Goal: Navigation & Orientation: Find specific page/section

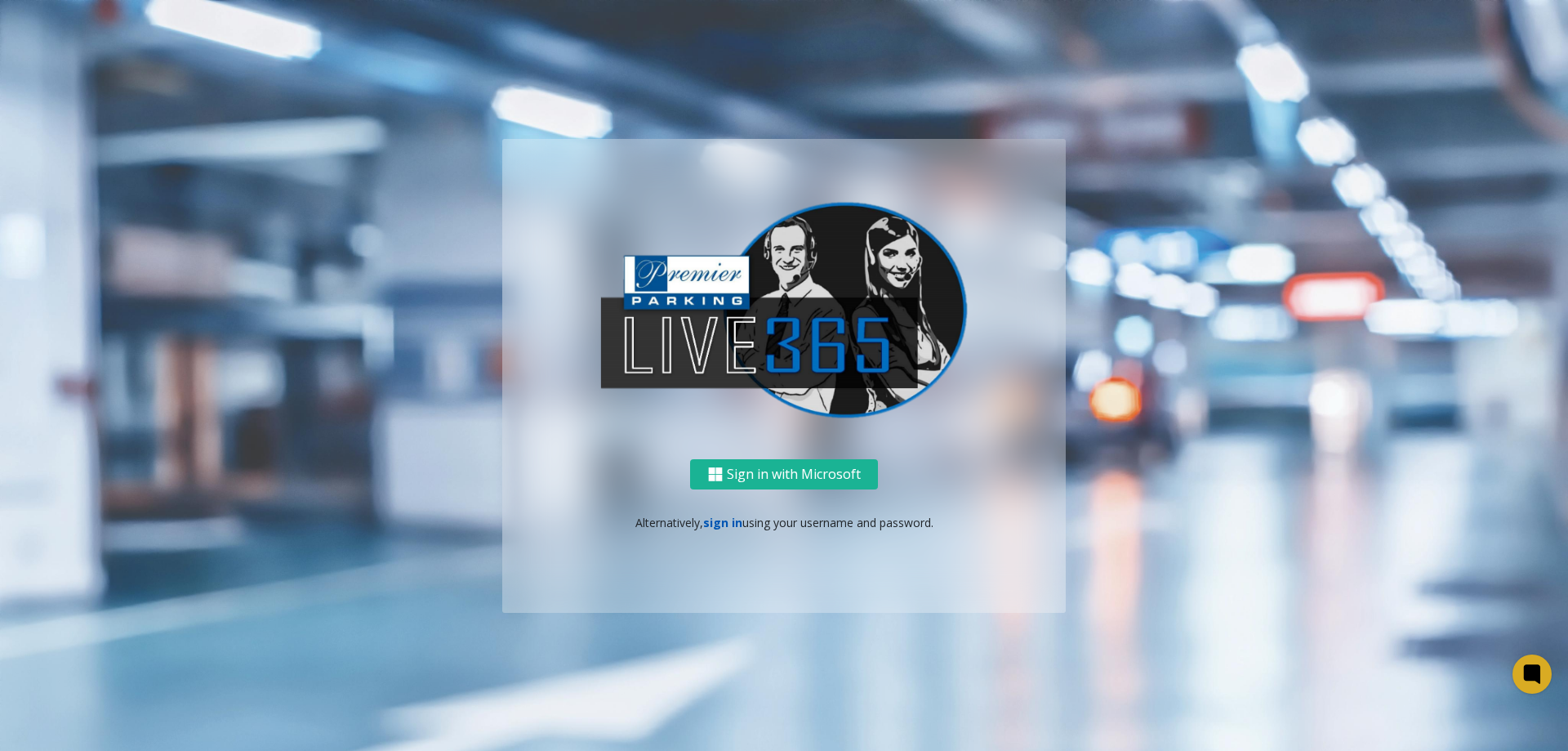
click at [725, 525] on link "sign in" at bounding box center [723, 522] width 39 height 15
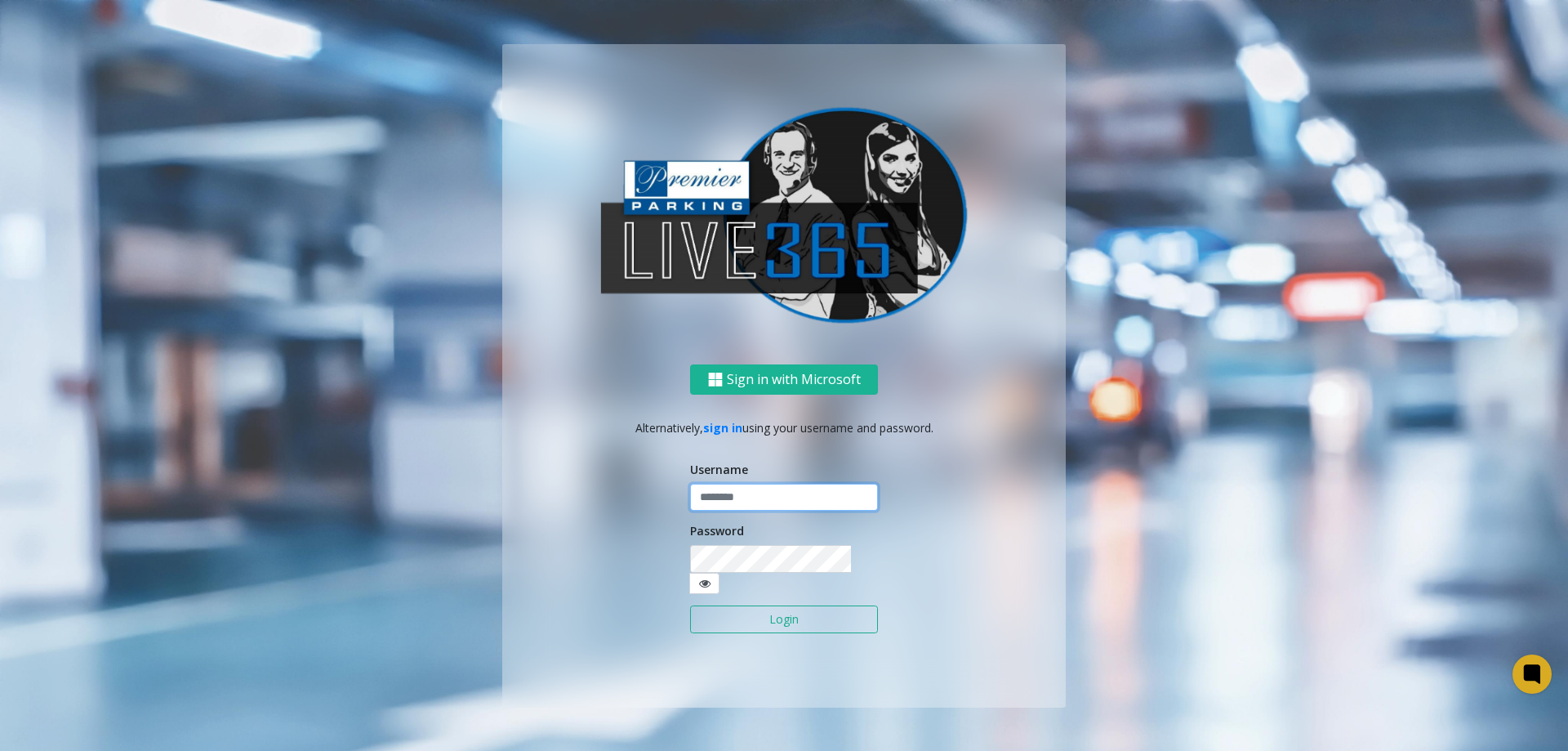
type input "**********"
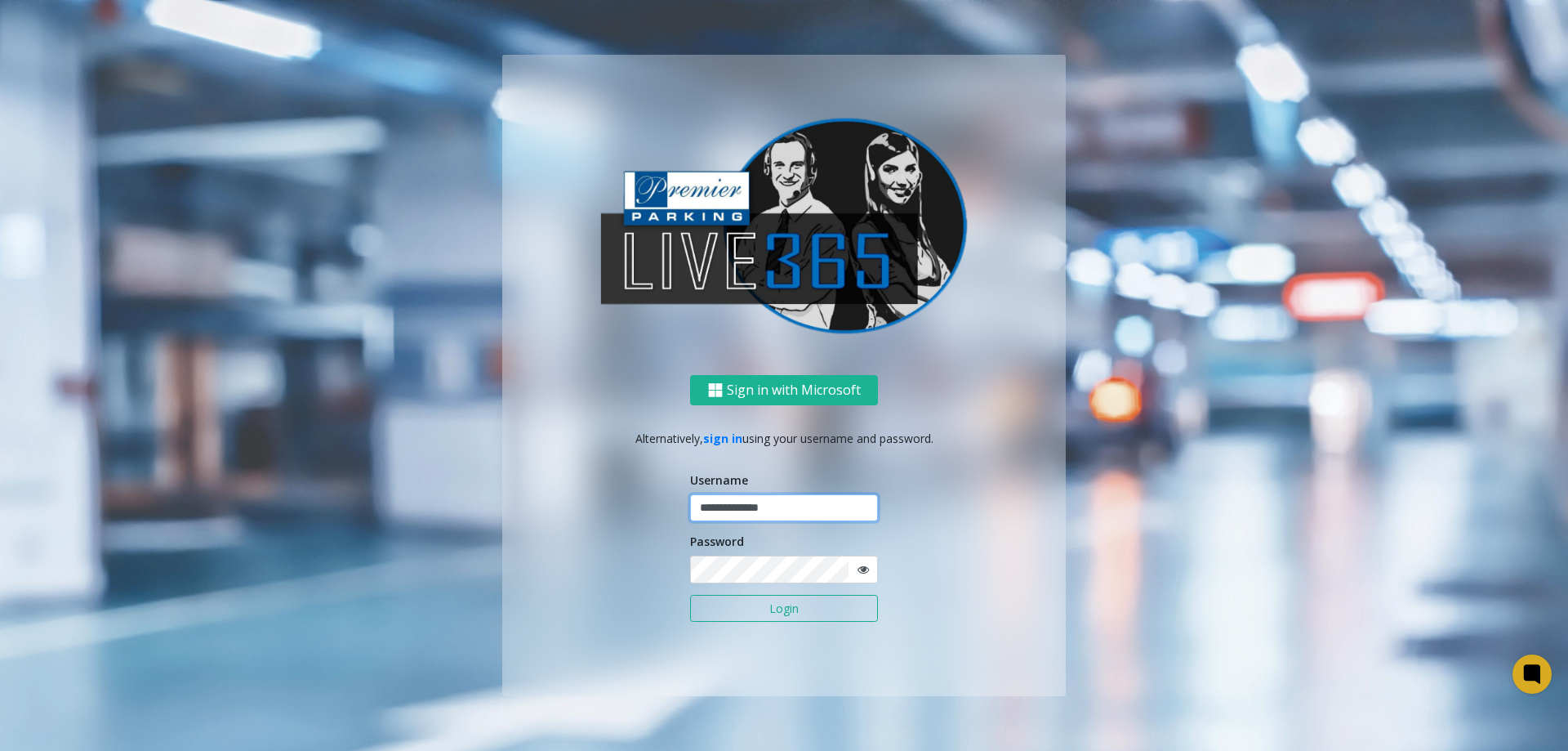
click at [730, 519] on input "**********" at bounding box center [784, 508] width 188 height 28
click at [787, 602] on button "Login" at bounding box center [784, 608] width 188 height 28
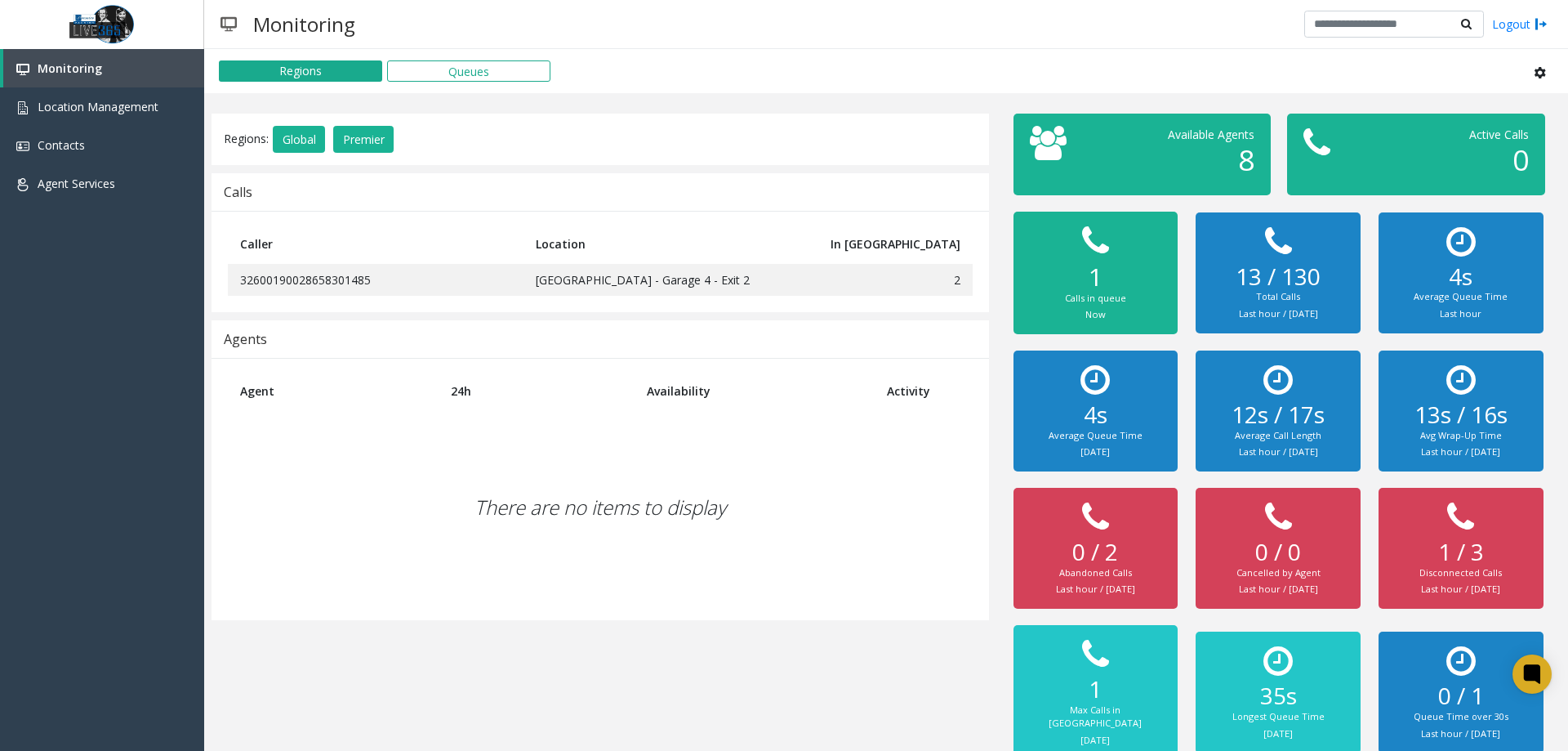
scroll to position [10, 0]
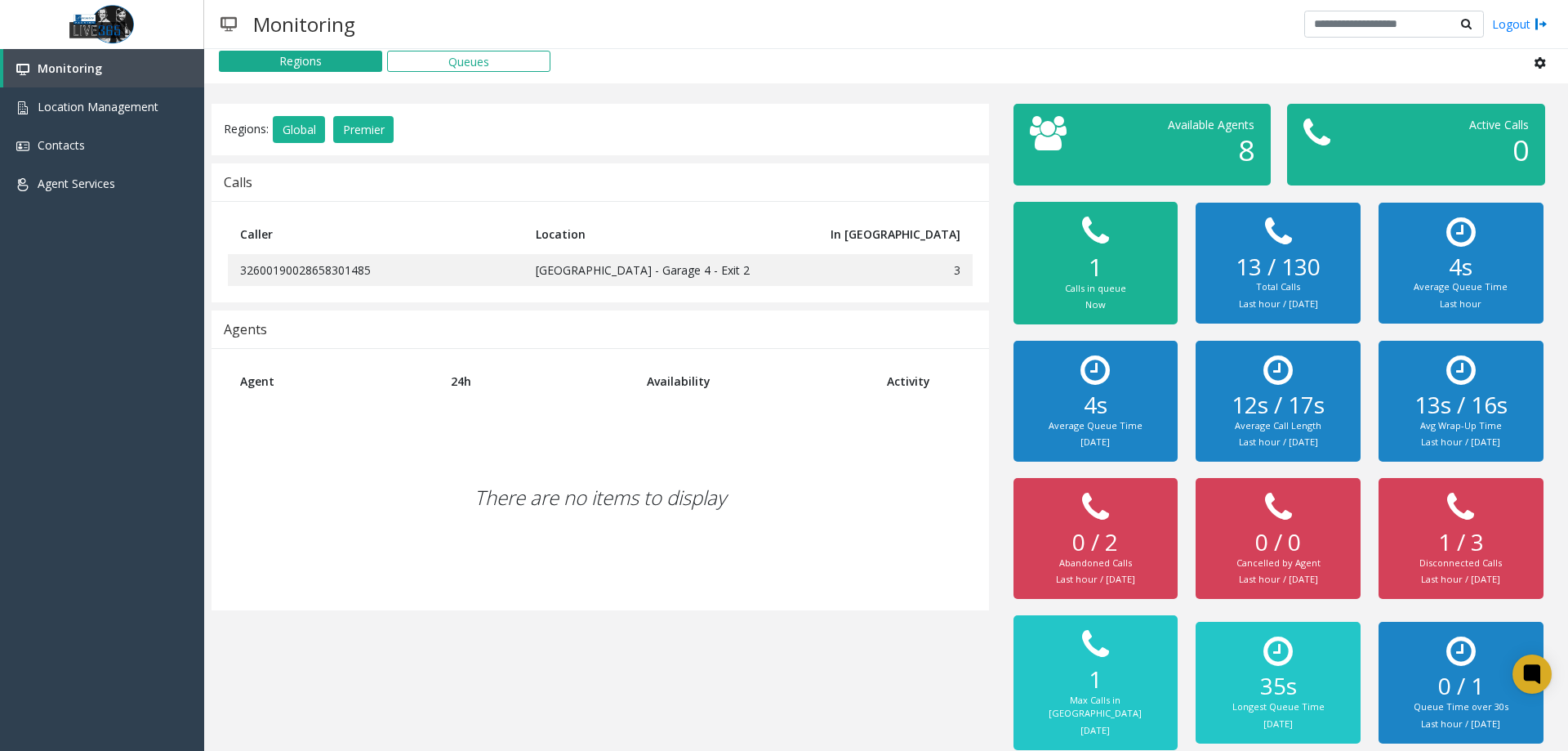
click at [426, 502] on div "There are no items to display" at bounding box center [600, 498] width 745 height 193
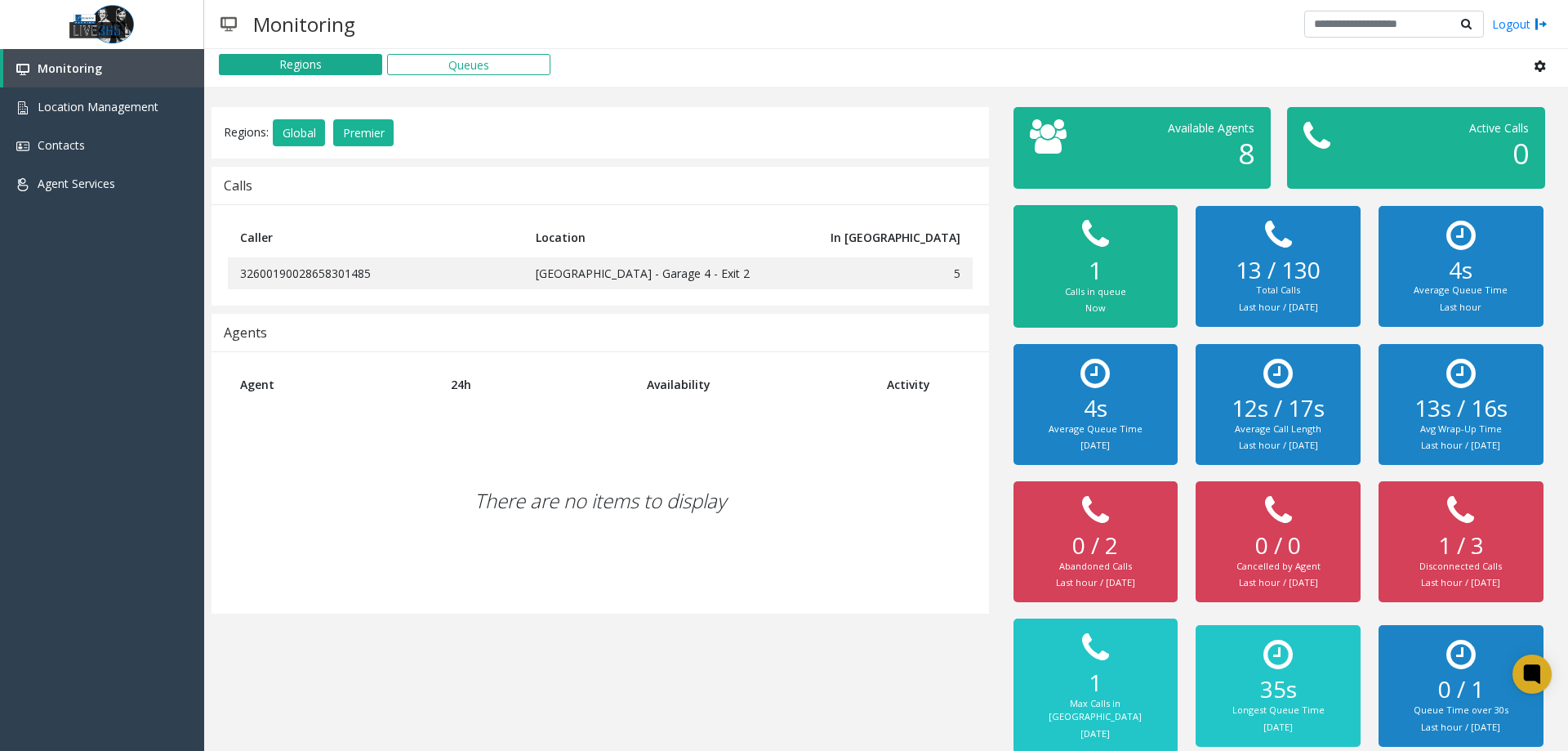
scroll to position [0, 0]
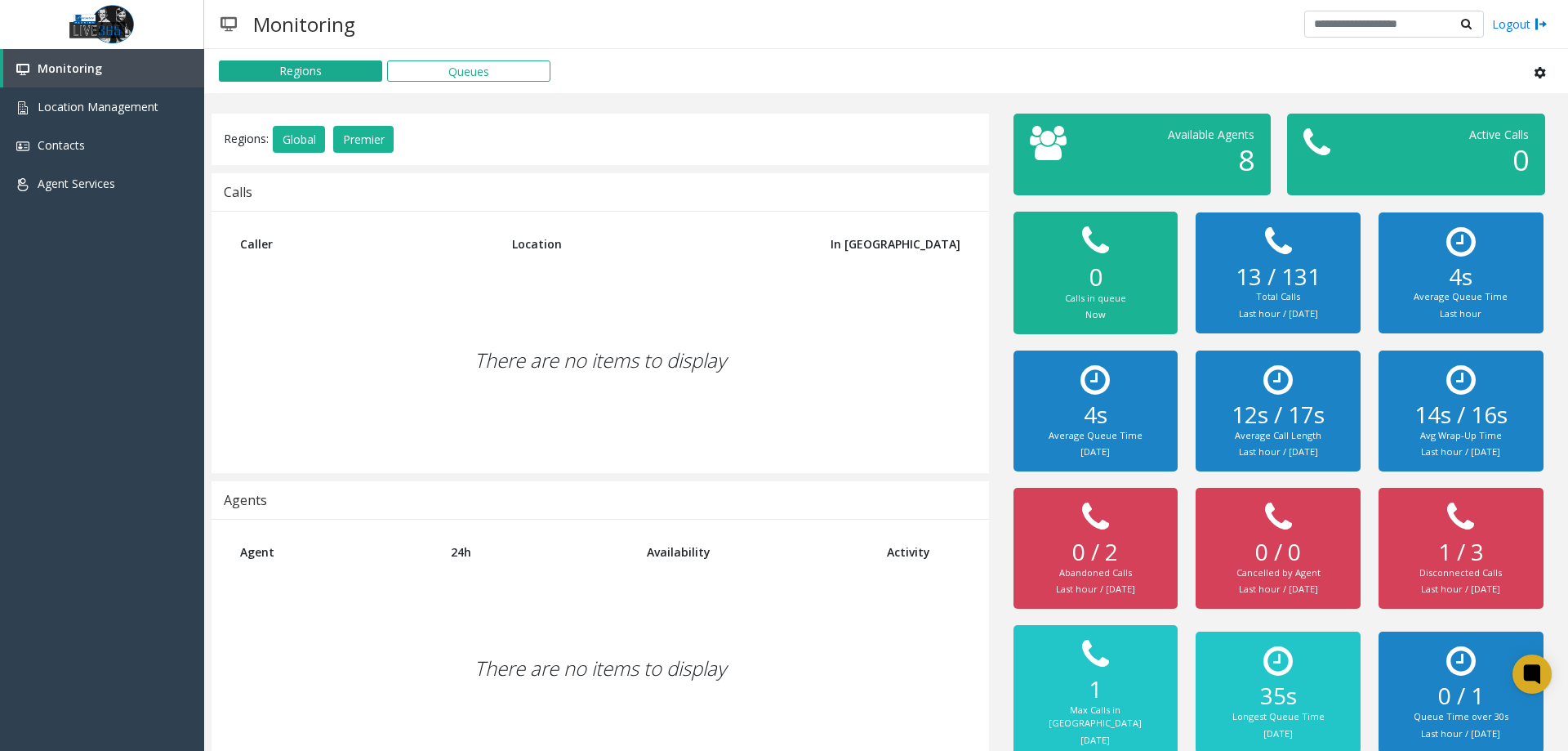
drag, startPoint x: 611, startPoint y: 562, endPoint x: 614, endPoint y: 491, distance: 71.1
click at [611, 543] on th "24h" at bounding box center [537, 551] width 196 height 40
click at [628, 488] on div "Agents" at bounding box center [600, 500] width 777 height 37
click at [544, 464] on div "Caller Location In [GEOGRAPHIC_DATA] There are no items to display" at bounding box center [600, 342] width 777 height 262
click at [588, 537] on th "24h" at bounding box center [537, 551] width 196 height 40
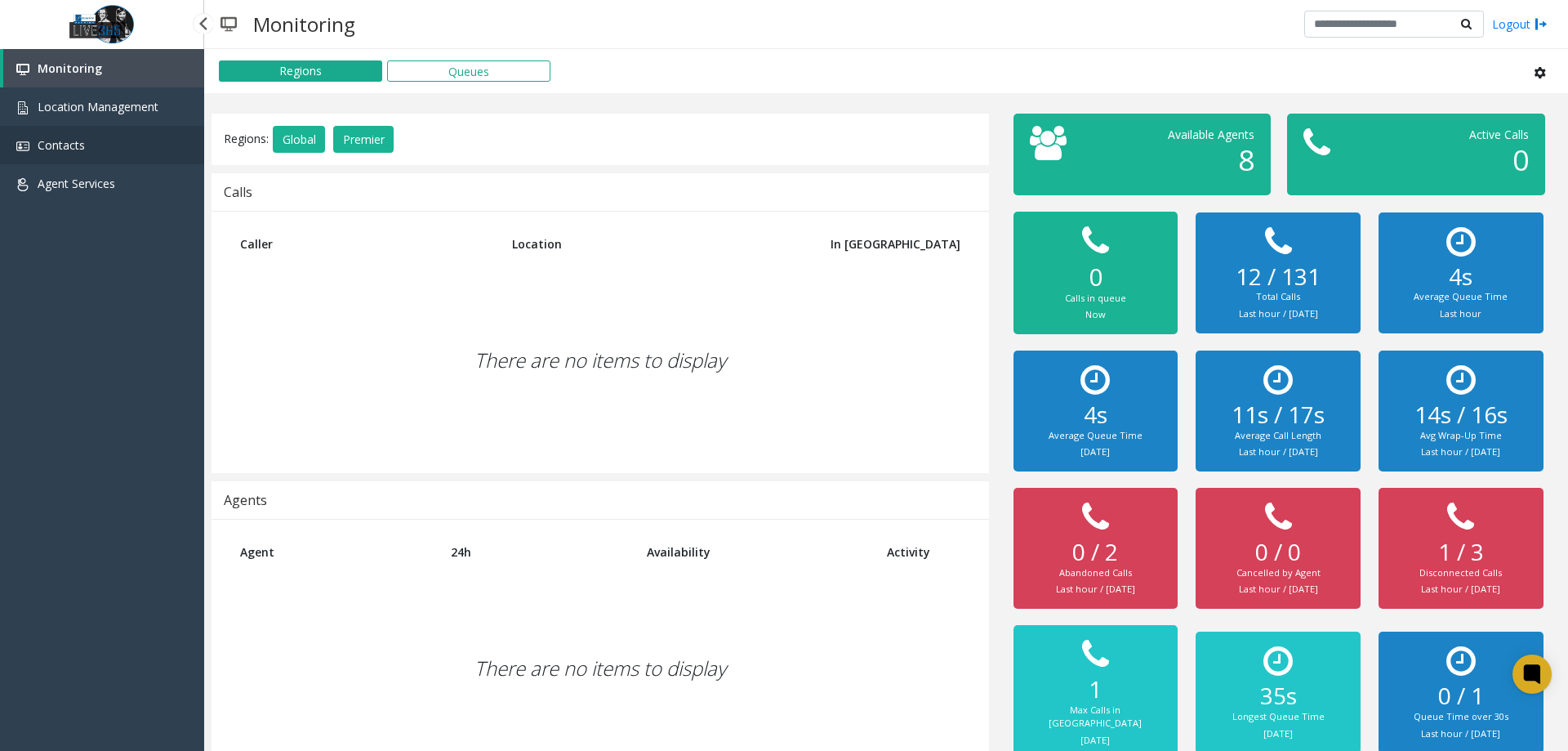
click at [75, 151] on span "Contacts" at bounding box center [61, 145] width 48 height 15
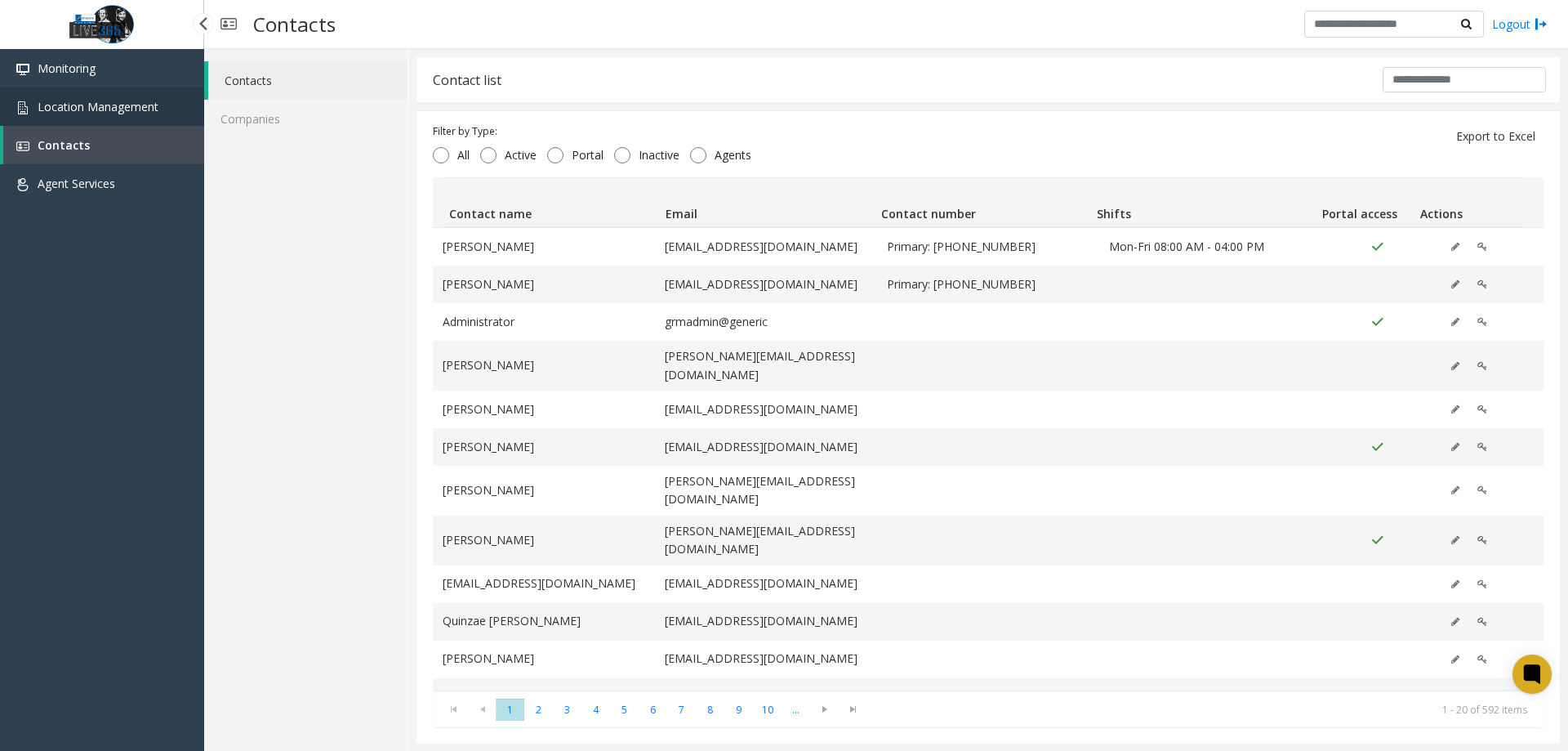
click at [110, 102] on span "Location Management" at bounding box center [98, 106] width 121 height 15
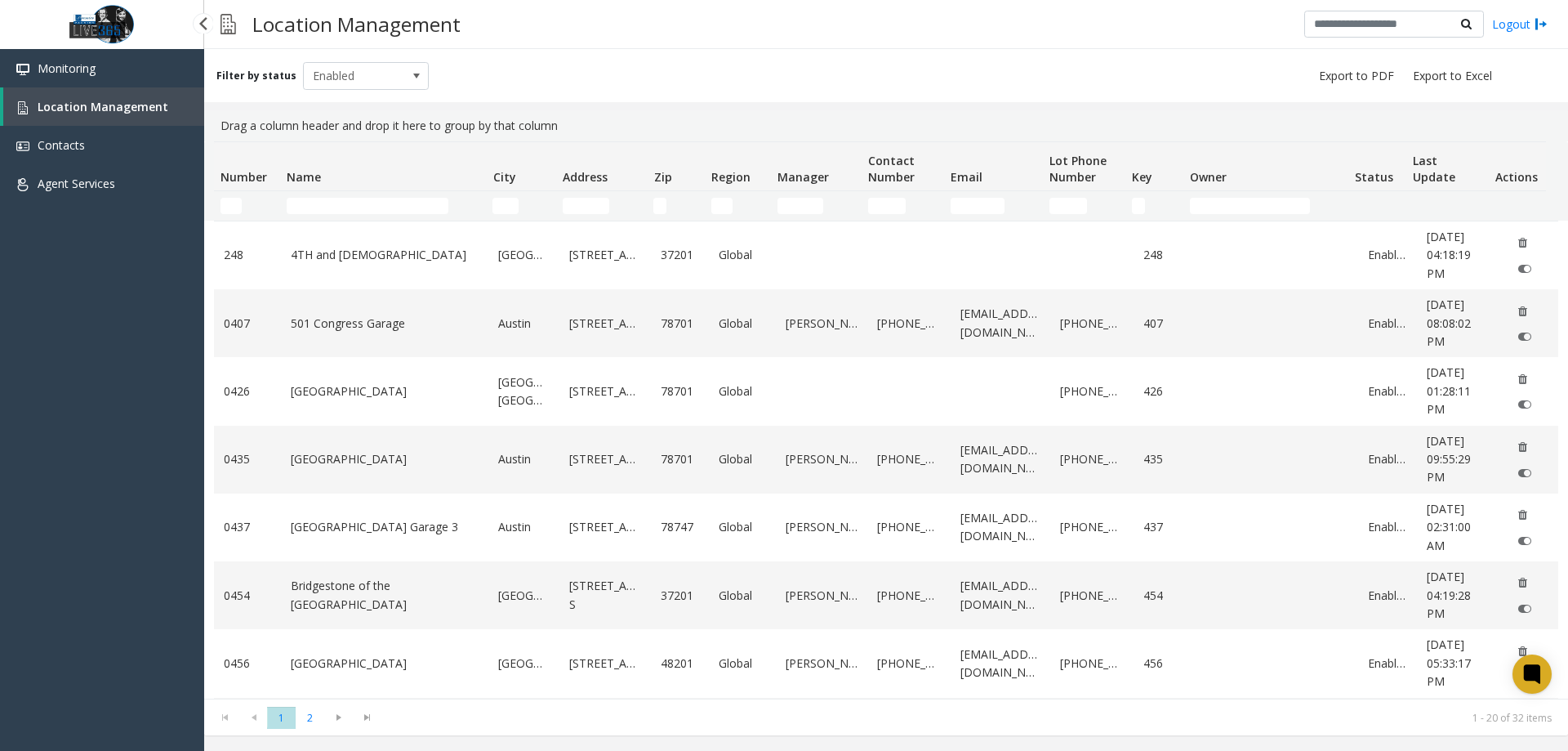
click at [65, 94] on link "Location Management" at bounding box center [104, 106] width 201 height 38
click at [86, 82] on link "Monitoring" at bounding box center [102, 68] width 204 height 38
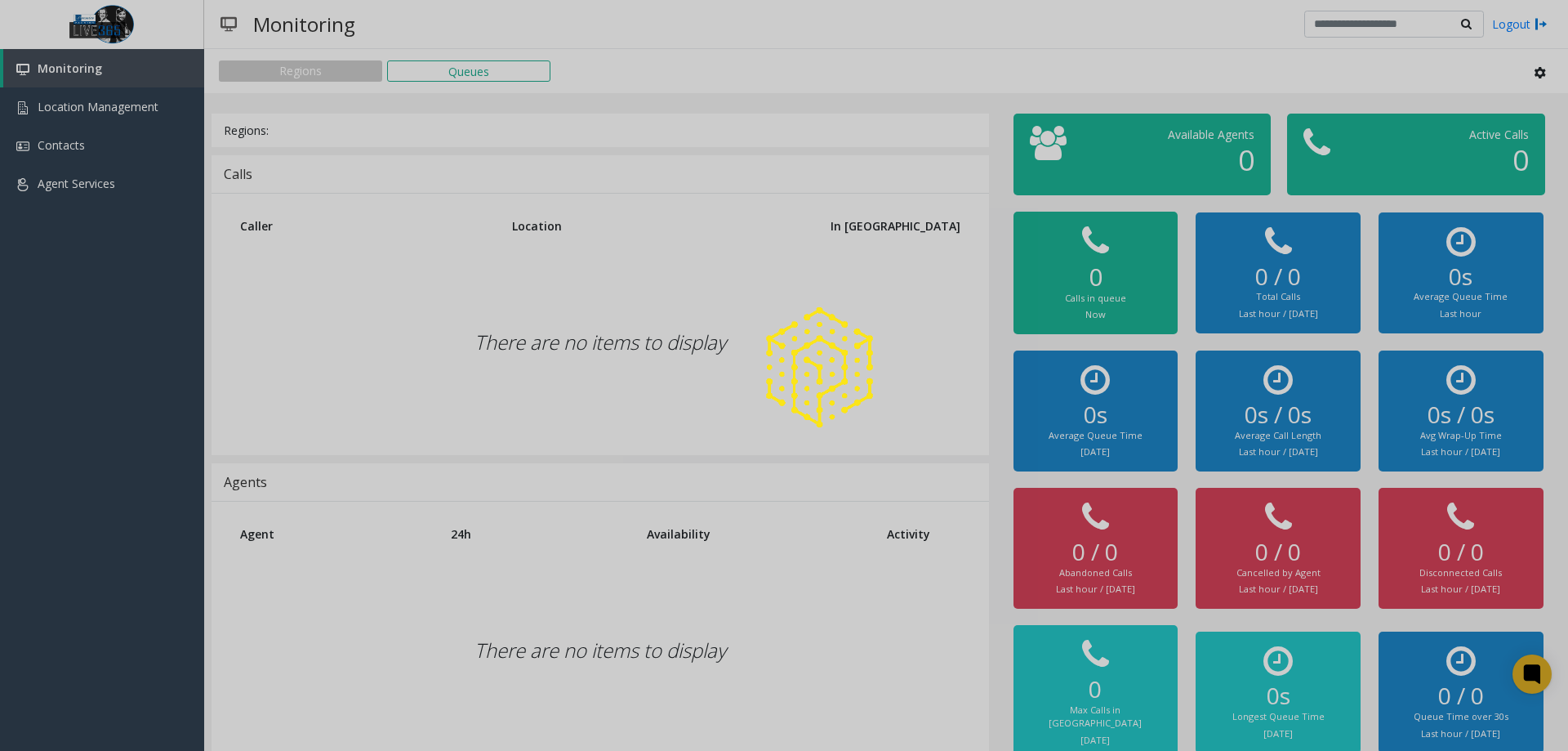
click at [93, 71] on div at bounding box center [784, 375] width 1568 height 751
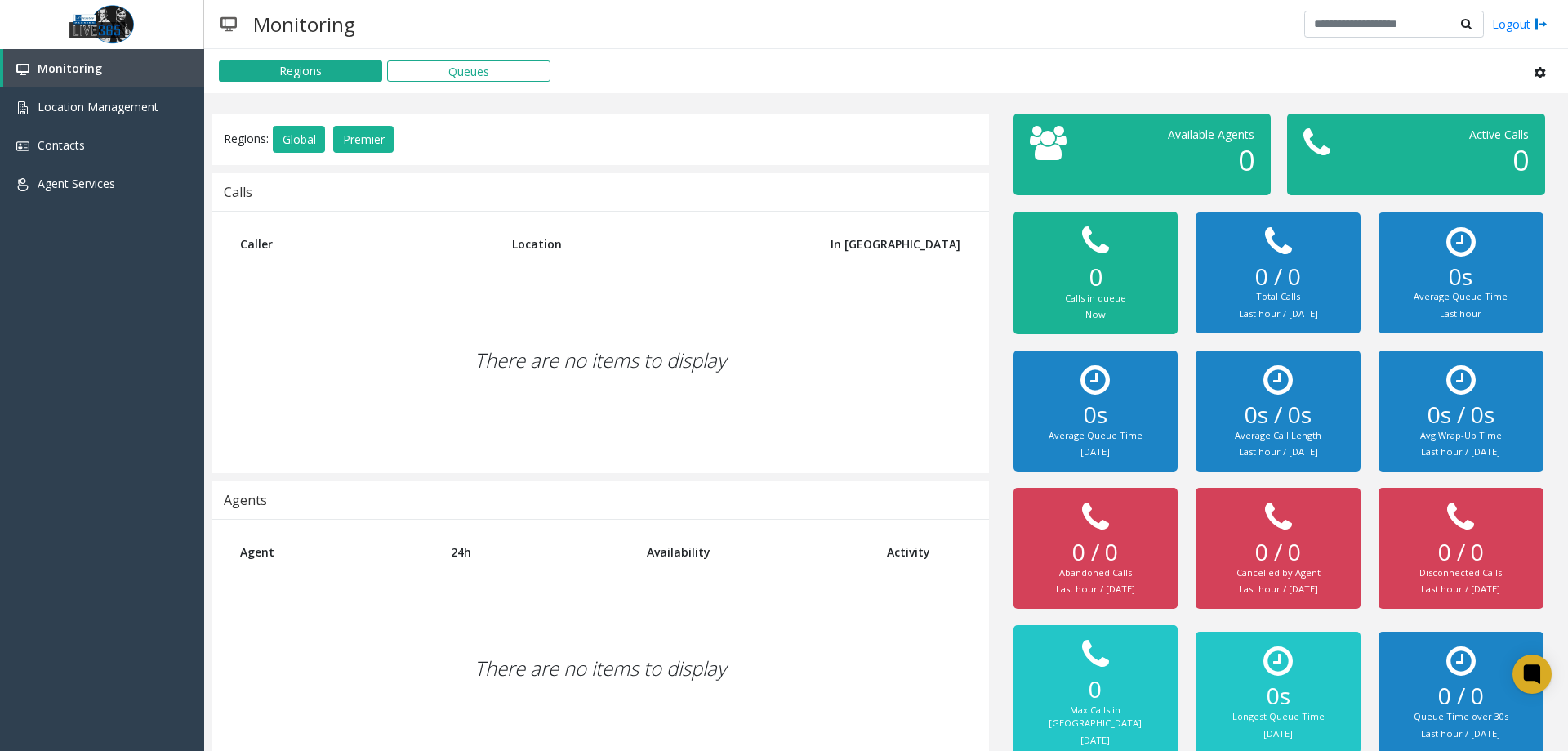
click at [332, 461] on div "Caller Location In [GEOGRAPHIC_DATA] There are no items to display" at bounding box center [600, 342] width 777 height 262
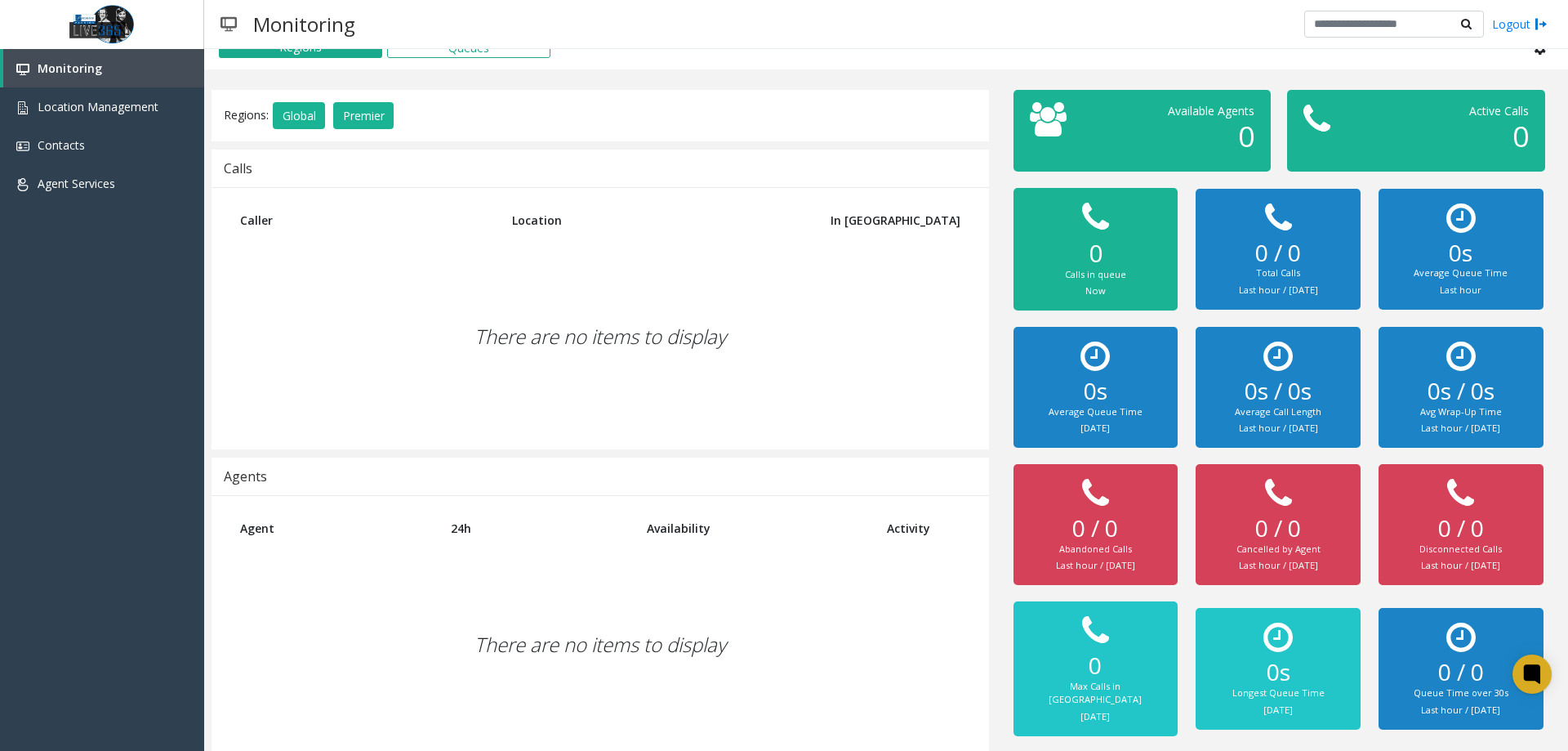
scroll to position [37, 0]
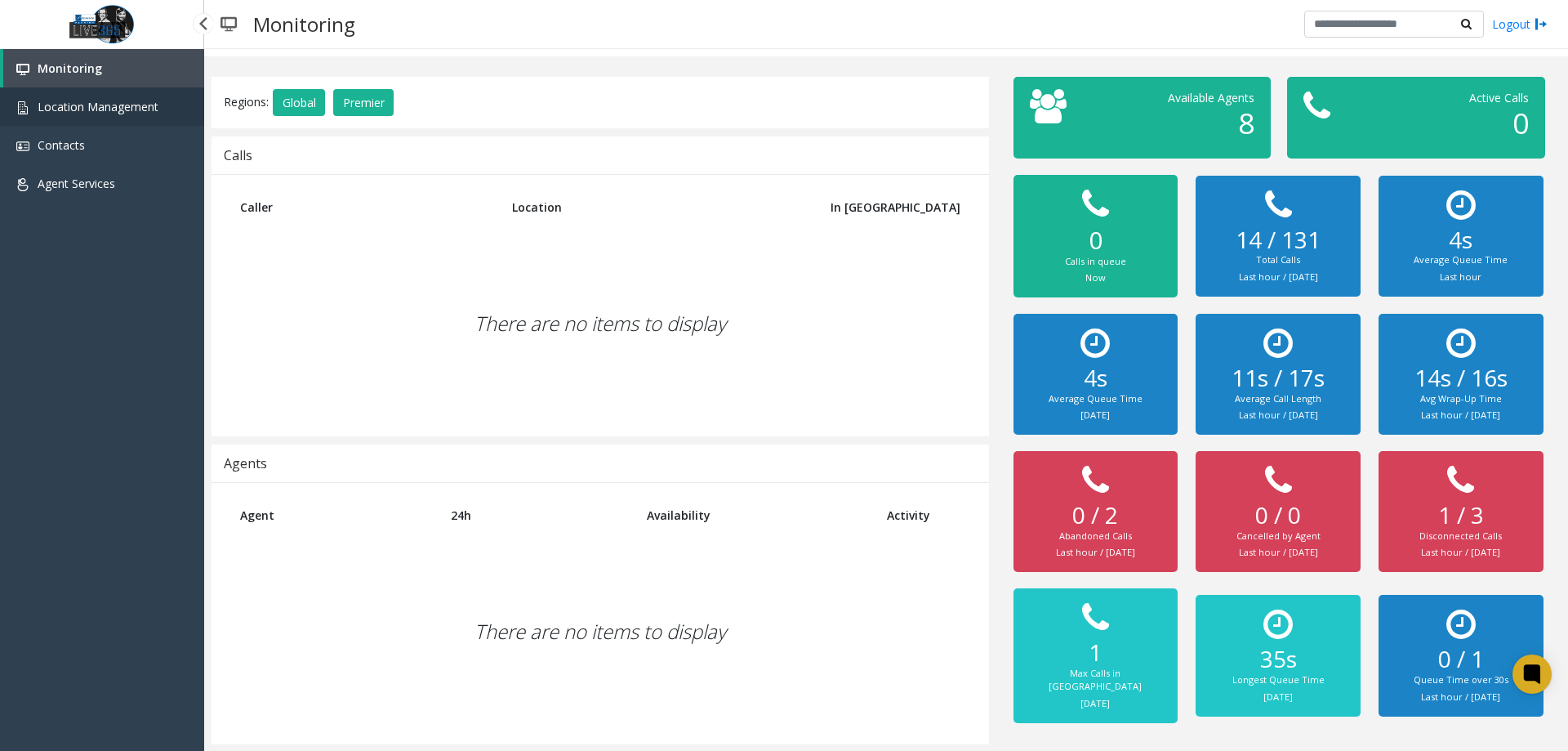
click at [129, 94] on link "Location Management" at bounding box center [102, 106] width 204 height 38
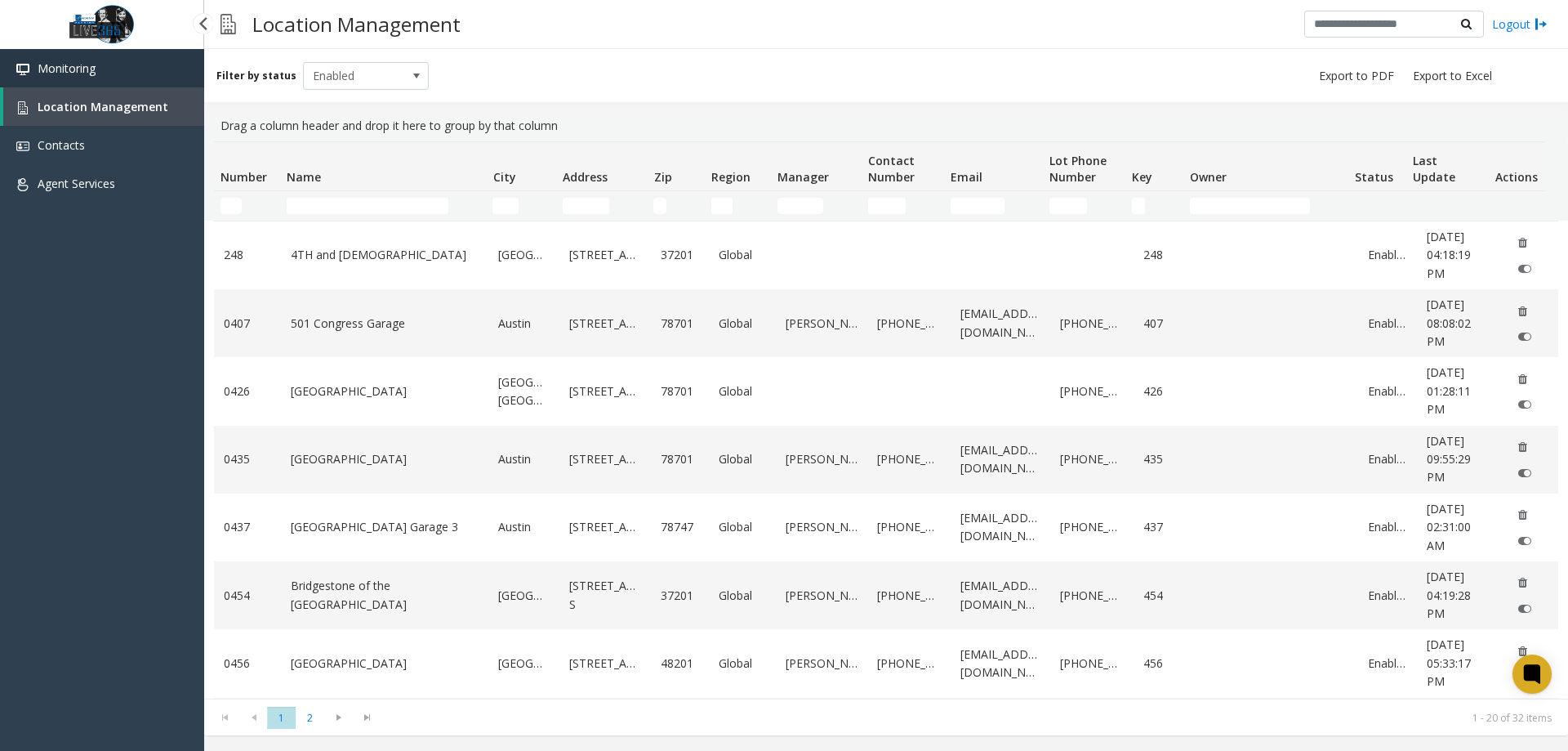
click at [111, 70] on link "Monitoring" at bounding box center [102, 68] width 204 height 38
